Goal: Use online tool/utility: Utilize a website feature to perform a specific function

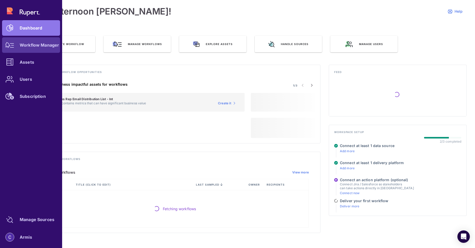
click at [30, 46] on div "Workflow Manager" at bounding box center [39, 45] width 39 height 3
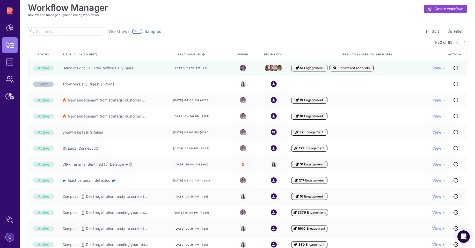
click at [65, 30] on input "text" at bounding box center [69, 31] width 67 height 8
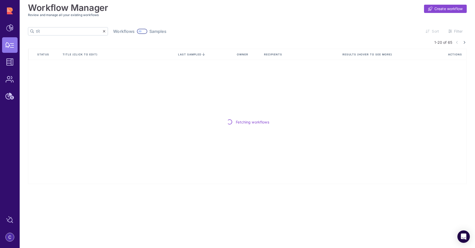
type input "t"
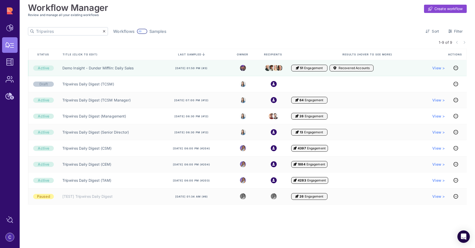
type input "Tripwires"
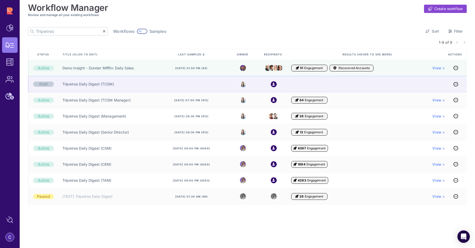
click at [99, 88] on div "Tripwires Daily Digest (TCSM)" at bounding box center [107, 84] width 97 height 16
click at [99, 83] on link "Tripwires Daily Digest (TCSM)" at bounding box center [88, 84] width 52 height 5
drag, startPoint x: 120, startPoint y: 83, endPoint x: 62, endPoint y: 86, distance: 57.8
click at [62, 86] on div "Tripwires Daily Digest (TCSM)" at bounding box center [107, 84] width 97 height 16
copy link "Tripwires Daily Digest (TCSM)"
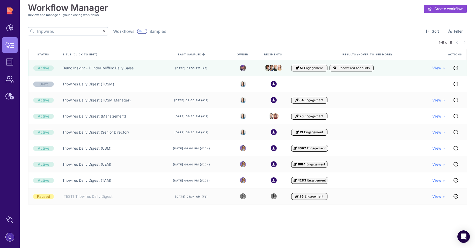
click at [137, 32] on div at bounding box center [142, 31] width 10 height 5
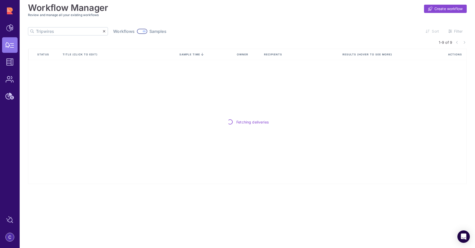
click at [60, 34] on input "Tripwires" at bounding box center [69, 31] width 67 height 8
paste input "Tripwires Daily Digest (TCSM)"
click at [60, 34] on input "TripwiresTripwires Daily Digest (TCSM)" at bounding box center [69, 31] width 67 height 8
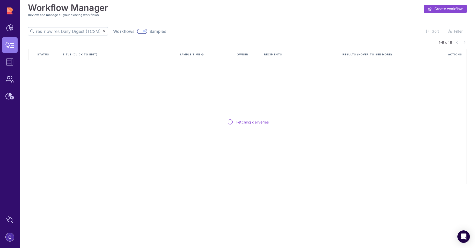
click at [60, 34] on input "TripwiresTripwires Daily Digest (TCSM)" at bounding box center [69, 31] width 67 height 8
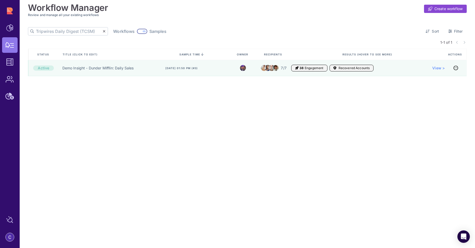
drag, startPoint x: 68, startPoint y: 32, endPoint x: -4, endPoint y: 31, distance: 71.2
click at [0, 31] on html "Dashboard Workflow Manager Assets Users Subscription Manage Sources Armis Workf…" at bounding box center [237, 124] width 475 height 248
click at [78, 30] on input "Tripwires Daily Digest (TCSM)" at bounding box center [69, 31] width 67 height 8
drag, startPoint x: 80, startPoint y: 32, endPoint x: -3, endPoint y: 30, distance: 82.9
click at [0, 30] on html "Dashboard Workflow Manager Assets Users Subscription Manage Sources Armis Workf…" at bounding box center [237, 124] width 475 height 248
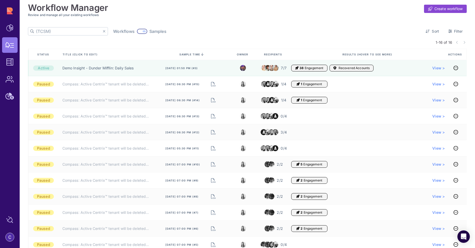
type input "(TCSM)"
click at [103, 32] on icon at bounding box center [104, 32] width 3 height 4
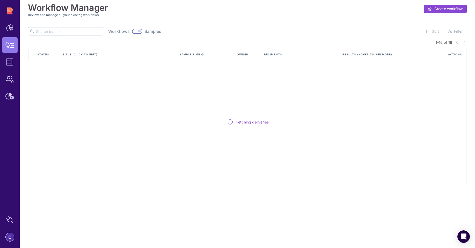
click at [54, 32] on input "text" at bounding box center [69, 31] width 67 height 8
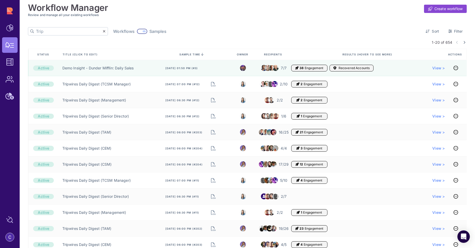
type input "Trip"
click at [137, 31] on div at bounding box center [142, 31] width 10 height 5
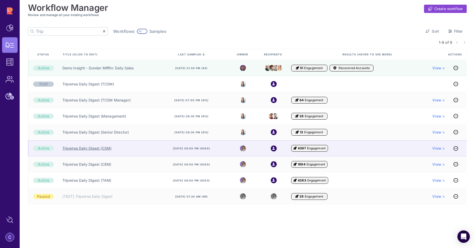
click at [83, 149] on link "Tripwires Daily Digest (CSM)" at bounding box center [86, 148] width 49 height 5
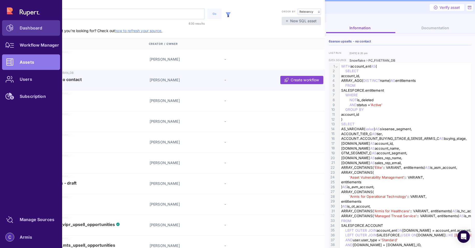
click at [23, 25] on link "Dashboard" at bounding box center [31, 28] width 58 height 16
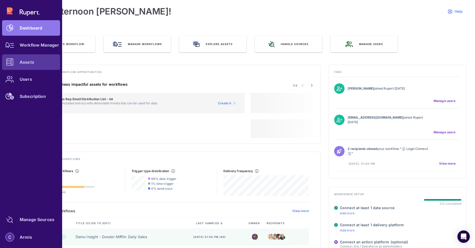
click at [27, 63] on div "Assets" at bounding box center [27, 62] width 15 height 3
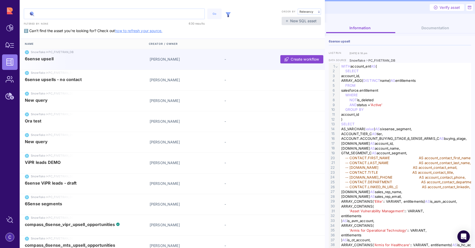
click at [59, 12] on input "text" at bounding box center [114, 14] width 180 height 10
type input "Tripwires"
click at [219, 14] on button "Go" at bounding box center [214, 14] width 14 height 11
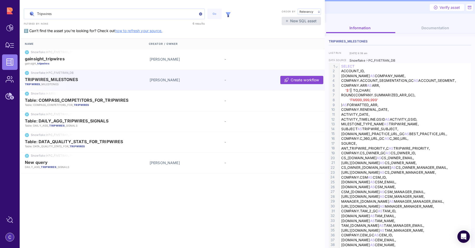
click at [81, 84] on p "TRIPWIRES _MILESTONES" at bounding box center [85, 84] width 120 height 4
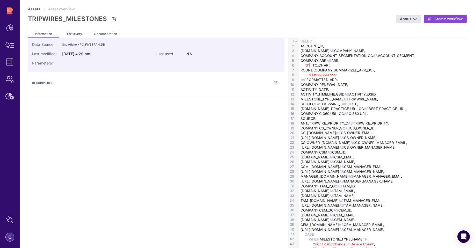
click at [75, 34] on span "Edit query" at bounding box center [74, 34] width 15 height 4
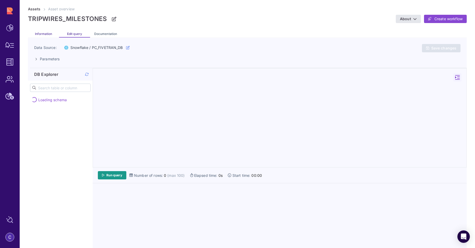
click at [49, 34] on span "Information" at bounding box center [43, 34] width 17 height 4
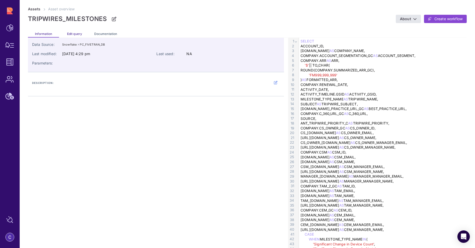
click at [78, 33] on span "Edit query" at bounding box center [74, 34] width 15 height 4
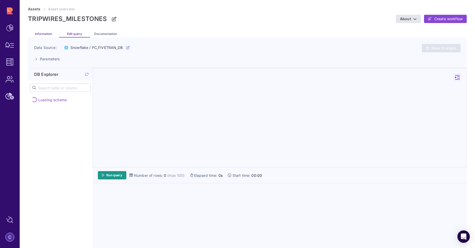
click at [45, 35] on span "Information" at bounding box center [43, 34] width 17 height 4
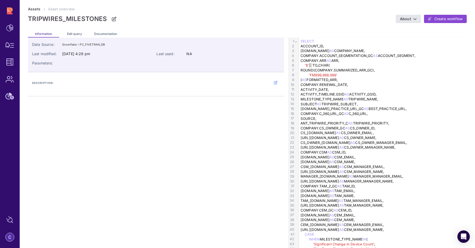
click at [76, 36] on div "Edit query" at bounding box center [74, 33] width 31 height 8
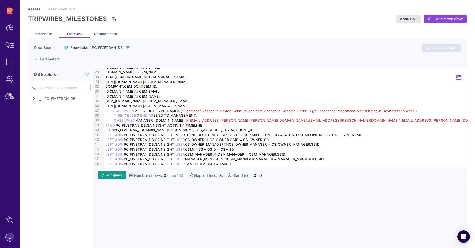
scroll to position [136, 0]
click at [420, 110] on div "CASE WHEN MILESTONE_TYPE_NAME IN ( 'Significant Change in Device Count' , 'Sign…" at bounding box center [287, 109] width 366 height 5
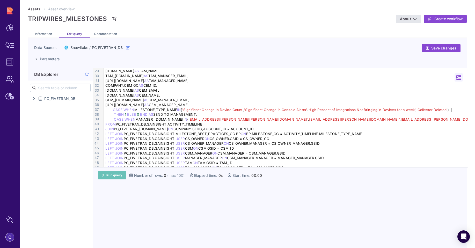
click at [116, 177] on span "Run query" at bounding box center [114, 175] width 16 height 4
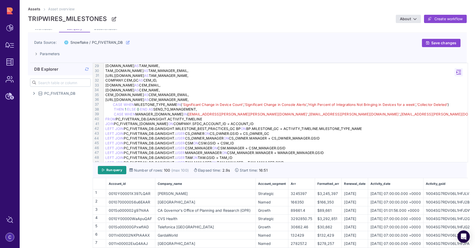
scroll to position [0, 0]
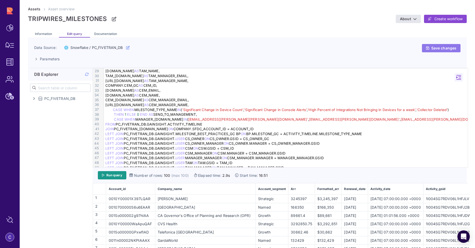
click at [435, 48] on span "Save changes" at bounding box center [443, 48] width 25 height 5
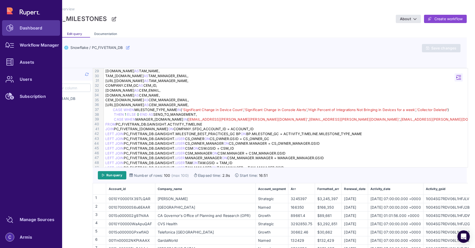
click at [13, 28] on icon at bounding box center [9, 27] width 7 height 7
